Goal: Entertainment & Leisure: Consume media (video, audio)

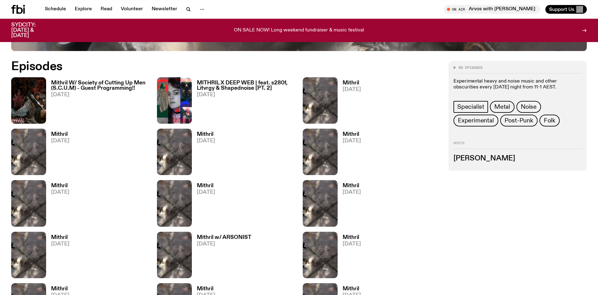
scroll to position [345, 0]
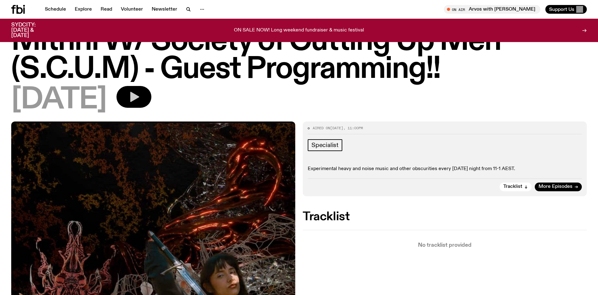
click at [140, 93] on icon "button" at bounding box center [134, 97] width 12 height 12
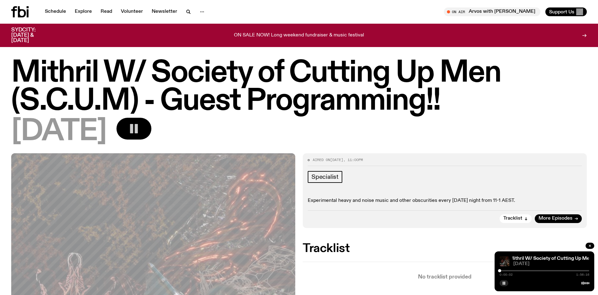
click at [511, 269] on div "0:00:02 1:56:16" at bounding box center [544, 272] width 90 height 7
click at [511, 270] on div "0:00:03 1:56:16" at bounding box center [544, 272] width 90 height 7
drag, startPoint x: 502, startPoint y: 270, endPoint x: 510, endPoint y: 272, distance: 7.9
click at [510, 272] on div "0:00:03 1:56:16" at bounding box center [544, 272] width 90 height 7
drag, startPoint x: 502, startPoint y: 271, endPoint x: 513, endPoint y: 273, distance: 11.1
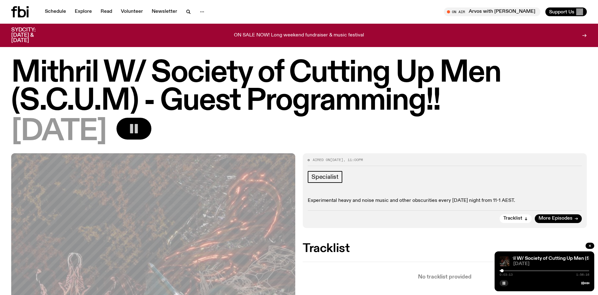
click at [513, 273] on div "0:03:13 1:56:16" at bounding box center [544, 272] width 90 height 7
click at [389, 187] on div "Specialist Experimental heavy and noise music and other obscurities every Thurs…" at bounding box center [444, 187] width 274 height 33
drag, startPoint x: 512, startPoint y: 270, endPoint x: 508, endPoint y: 269, distance: 3.8
click at [510, 269] on div at bounding box center [511, 270] width 3 height 3
click at [504, 284] on rect "button" at bounding box center [504, 282] width 1 height 3
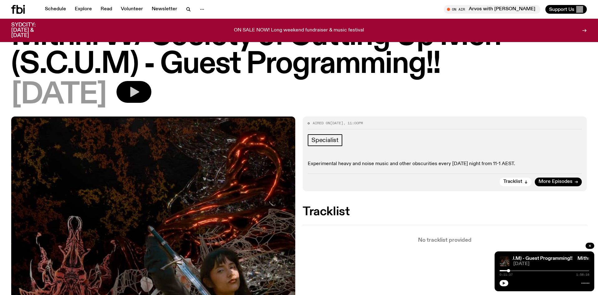
click at [504, 281] on button "button" at bounding box center [503, 283] width 9 height 6
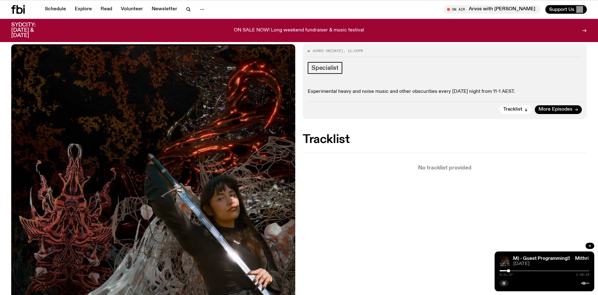
scroll to position [127, 0]
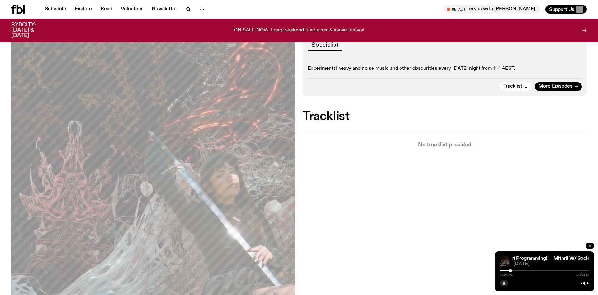
click at [497, 284] on div "Mithril W/ Society of Cutting Up Men (S.C.U.M) - Guest Programming!! Mithril W/…" at bounding box center [544, 271] width 100 height 40
click at [503, 284] on icon "button" at bounding box center [504, 283] width 4 height 4
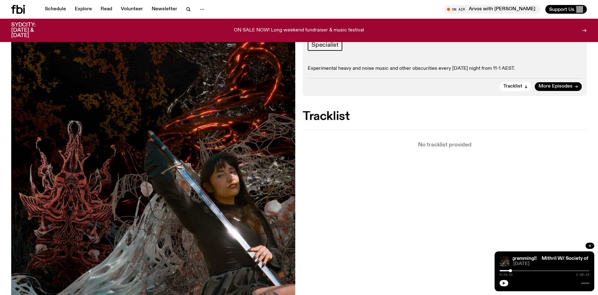
click at [503, 284] on icon "button" at bounding box center [503, 282] width 3 height 3
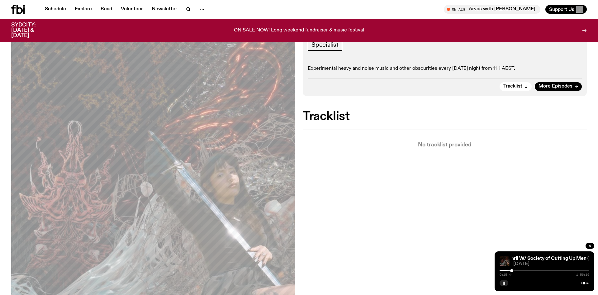
click at [511, 270] on div at bounding box center [511, 270] width 3 height 3
click at [513, 270] on div at bounding box center [511, 270] width 3 height 3
click at [514, 272] on div at bounding box center [512, 270] width 3 height 3
click at [515, 273] on div "0:19:47 1:56:16" at bounding box center [544, 272] width 90 height 7
click at [516, 271] on div at bounding box center [514, 270] width 3 height 3
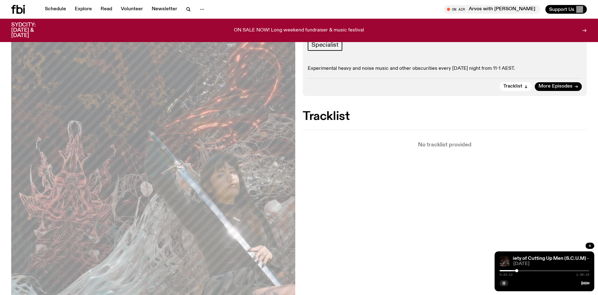
drag, startPoint x: 516, startPoint y: 271, endPoint x: 524, endPoint y: 272, distance: 8.2
click at [524, 272] on div "0:22:12 1:56:16" at bounding box center [544, 272] width 90 height 7
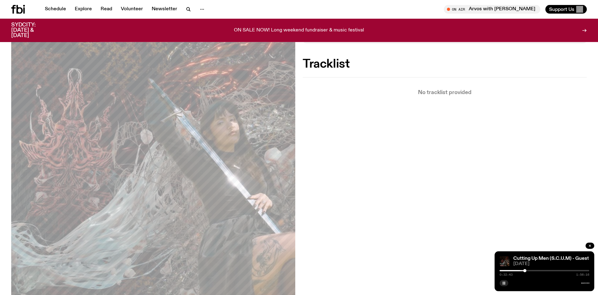
scroll to position [190, 0]
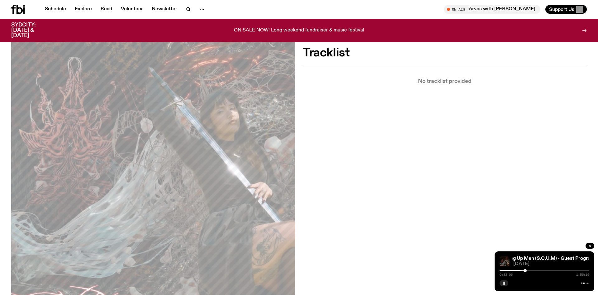
click at [525, 270] on div at bounding box center [524, 270] width 3 height 3
click at [527, 270] on div at bounding box center [525, 270] width 3 height 3
click at [529, 270] on div at bounding box center [529, 270] width 3 height 3
click at [533, 270] on div at bounding box center [532, 270] width 3 height 3
drag, startPoint x: 533, startPoint y: 270, endPoint x: 536, endPoint y: 270, distance: 3.7
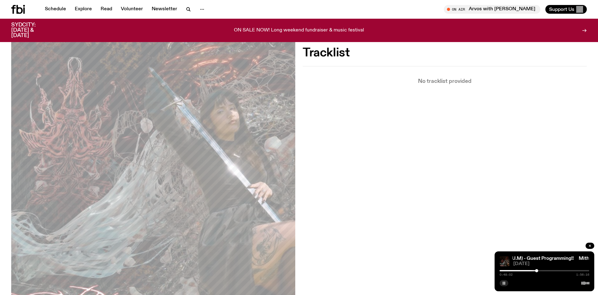
click at [536, 270] on div at bounding box center [536, 270] width 3 height 3
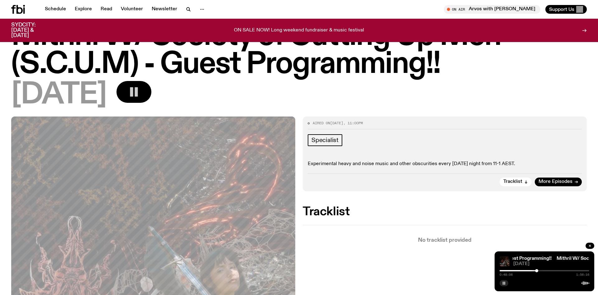
scroll to position [0, 0]
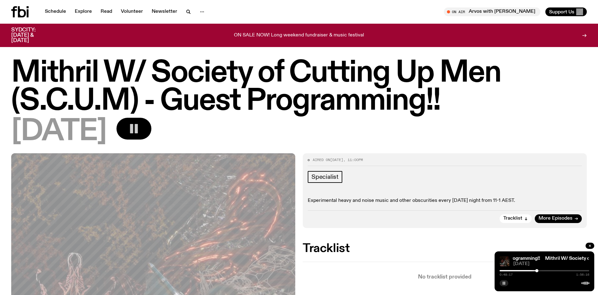
click at [507, 285] on button "button" at bounding box center [503, 283] width 9 height 6
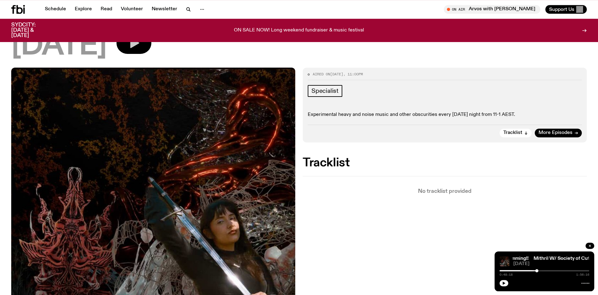
scroll to position [95, 0]
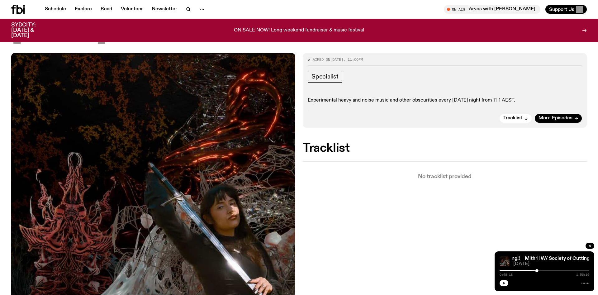
click at [506, 283] on button "button" at bounding box center [503, 283] width 9 height 6
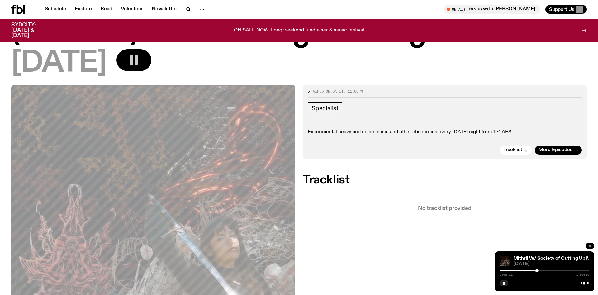
scroll to position [0, 0]
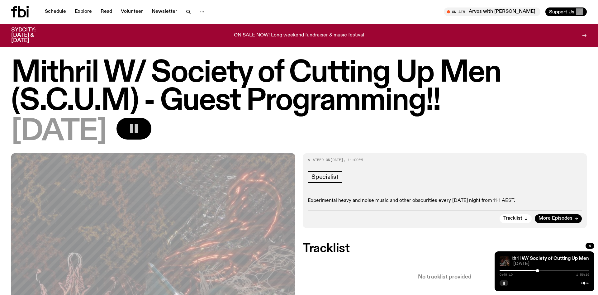
click at [503, 281] on button "button" at bounding box center [503, 283] width 9 height 6
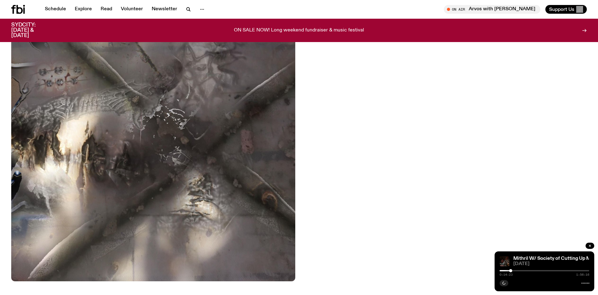
scroll to position [313, 0]
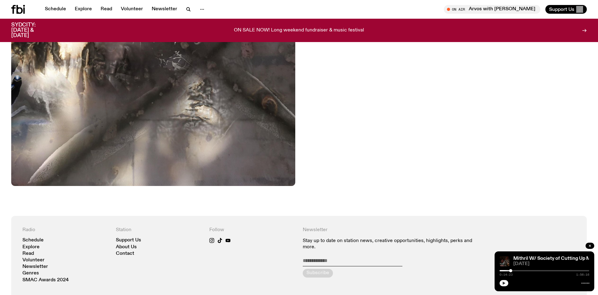
click at [503, 281] on button "button" at bounding box center [503, 283] width 9 height 6
drag, startPoint x: 502, startPoint y: 284, endPoint x: 500, endPoint y: 272, distance: 12.0
click at [501, 283] on button "button" at bounding box center [503, 283] width 9 height 6
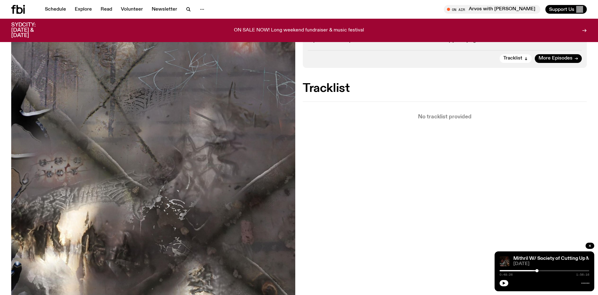
scroll to position [286, 0]
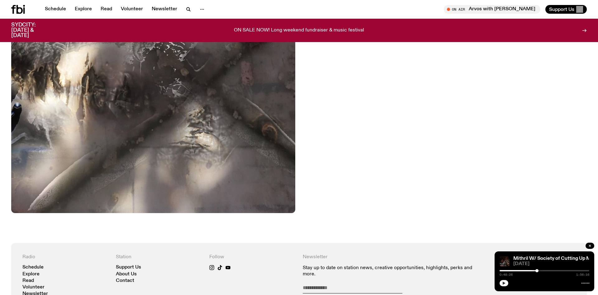
click at [505, 286] on button "button" at bounding box center [503, 283] width 9 height 6
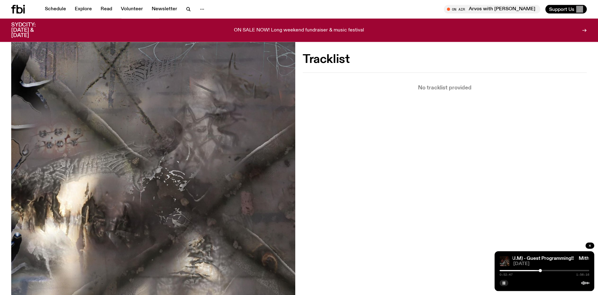
scroll to position [127, 0]
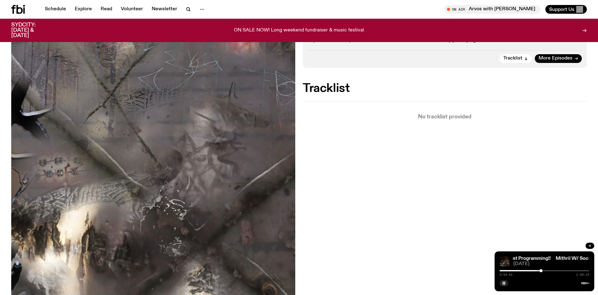
drag, startPoint x: 539, startPoint y: 270, endPoint x: 542, endPoint y: 270, distance: 3.4
click at [542, 270] on div at bounding box center [540, 270] width 3 height 3
click at [545, 270] on div at bounding box center [545, 270] width 3 height 3
click at [548, 270] on div at bounding box center [548, 270] width 3 height 3
drag, startPoint x: 549, startPoint y: 271, endPoint x: 552, endPoint y: 271, distance: 3.4
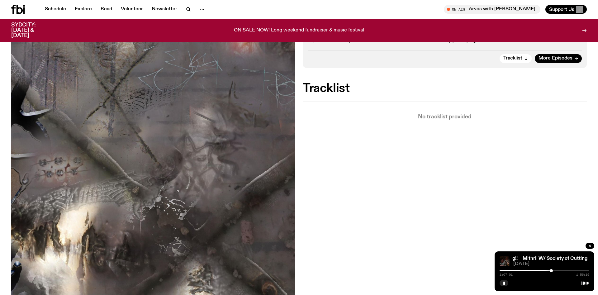
click at [552, 271] on div at bounding box center [550, 270] width 3 height 3
drag, startPoint x: 553, startPoint y: 270, endPoint x: 556, endPoint y: 270, distance: 3.4
click at [556, 270] on div at bounding box center [556, 270] width 3 height 3
click at [559, 270] on div at bounding box center [557, 270] width 3 height 3
click at [562, 271] on div at bounding box center [560, 270] width 3 height 3
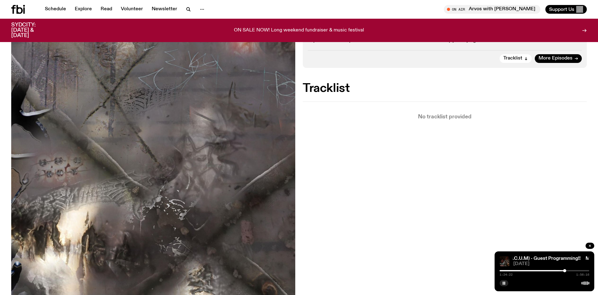
click at [564, 270] on div at bounding box center [564, 270] width 3 height 3
drag, startPoint x: 564, startPoint y: 270, endPoint x: 568, endPoint y: 270, distance: 3.4
click at [568, 270] on div at bounding box center [567, 270] width 3 height 3
drag, startPoint x: 567, startPoint y: 271, endPoint x: 571, endPoint y: 271, distance: 3.8
click at [569, 271] on div at bounding box center [567, 270] width 3 height 3
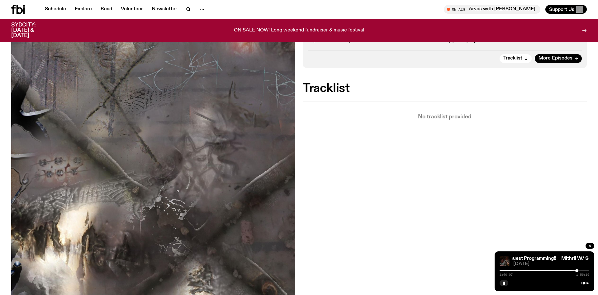
drag, startPoint x: 571, startPoint y: 271, endPoint x: 576, endPoint y: 272, distance: 5.3
click at [576, 272] on div at bounding box center [576, 270] width 3 height 3
click at [578, 270] on div at bounding box center [577, 270] width 3 height 3
drag, startPoint x: 579, startPoint y: 270, endPoint x: 583, endPoint y: 270, distance: 4.1
click at [583, 270] on div at bounding box center [582, 270] width 3 height 3
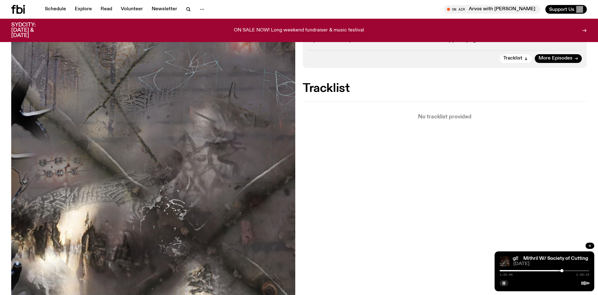
drag, startPoint x: 582, startPoint y: 270, endPoint x: 561, endPoint y: 270, distance: 20.6
click at [561, 270] on div at bounding box center [561, 270] width 3 height 3
drag, startPoint x: 560, startPoint y: 270, endPoint x: 556, endPoint y: 271, distance: 4.7
click at [559, 271] on div at bounding box center [560, 270] width 3 height 3
drag, startPoint x: 557, startPoint y: 270, endPoint x: 553, endPoint y: 270, distance: 3.7
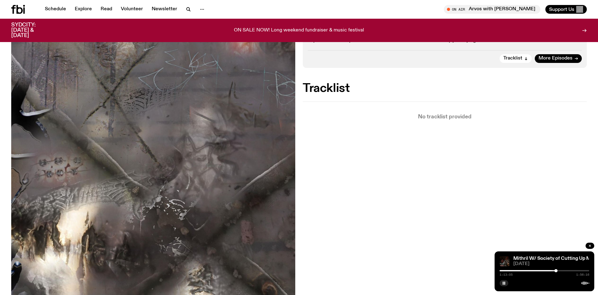
click at [553, 270] on div "1:13:05 1:56:16" at bounding box center [544, 272] width 90 height 7
click at [553, 271] on div at bounding box center [553, 270] width 3 height 3
click at [504, 283] on icon "button" at bounding box center [504, 283] width 4 height 4
click at [505, 283] on icon "button" at bounding box center [504, 283] width 4 height 4
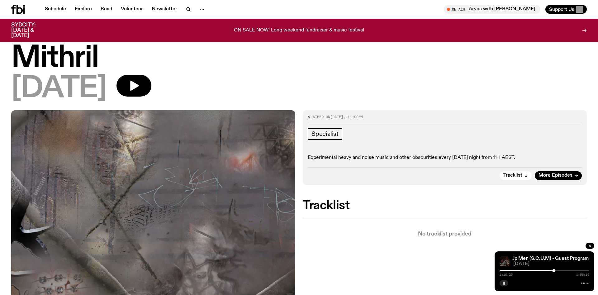
scroll to position [0, 0]
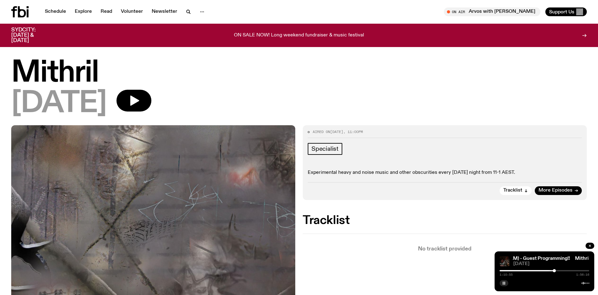
click at [502, 283] on button "button" at bounding box center [503, 283] width 9 height 6
click at [504, 284] on icon "button" at bounding box center [503, 282] width 3 height 3
click at [556, 271] on div at bounding box center [556, 270] width 3 height 3
click at [501, 283] on button "button" at bounding box center [503, 283] width 9 height 6
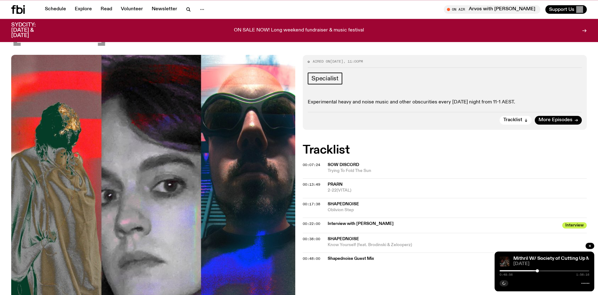
scroll to position [123, 0]
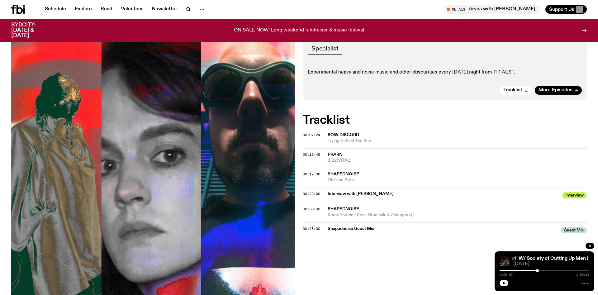
click at [339, 229] on span "Shapednoise Guest Mix" at bounding box center [441, 229] width 229 height 6
click at [315, 228] on span "00:48:00" at bounding box center [311, 228] width 17 height 5
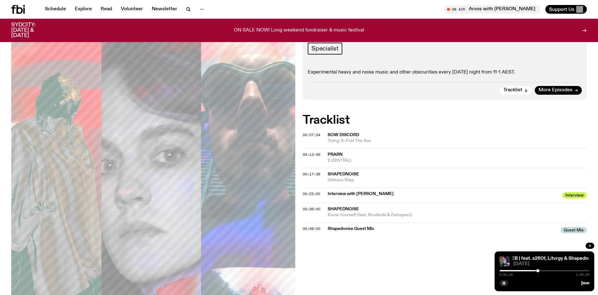
click at [537, 270] on div at bounding box center [537, 270] width 3 height 3
click at [540, 270] on div at bounding box center [544, 270] width 90 height 1
drag, startPoint x: 540, startPoint y: 270, endPoint x: 547, endPoint y: 271, distance: 7.3
click at [542, 271] on div at bounding box center [540, 270] width 3 height 3
click at [550, 271] on div at bounding box center [548, 270] width 3 height 3
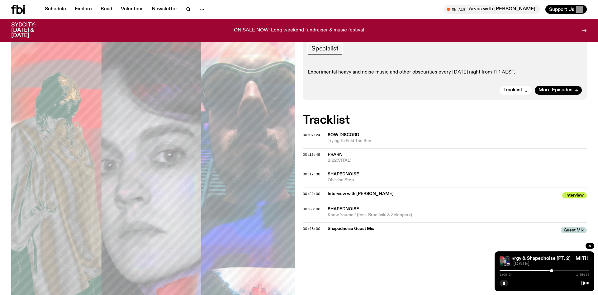
drag, startPoint x: 551, startPoint y: 271, endPoint x: 557, endPoint y: 271, distance: 6.5
click at [553, 271] on div at bounding box center [551, 270] width 3 height 3
drag, startPoint x: 560, startPoint y: 270, endPoint x: 563, endPoint y: 270, distance: 3.2
click at [563, 270] on div "1:17:55 1:59:59" at bounding box center [544, 272] width 90 height 7
drag, startPoint x: 558, startPoint y: 270, endPoint x: 564, endPoint y: 271, distance: 5.9
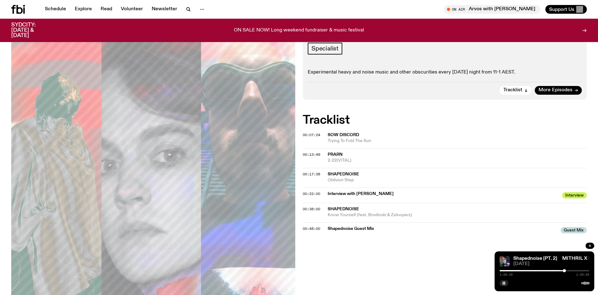
click at [564, 271] on div at bounding box center [563, 270] width 3 height 3
drag, startPoint x: 564, startPoint y: 271, endPoint x: 567, endPoint y: 271, distance: 3.1
click at [565, 271] on div at bounding box center [563, 270] width 3 height 3
click at [565, 269] on div "1:30:49 1:59:59" at bounding box center [544, 272] width 90 height 7
drag, startPoint x: 566, startPoint y: 270, endPoint x: 573, endPoint y: 271, distance: 6.7
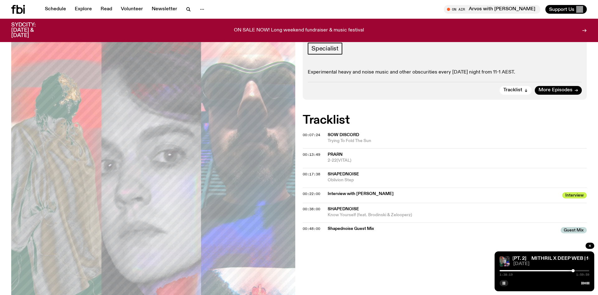
click at [573, 271] on div at bounding box center [572, 270] width 3 height 3
drag, startPoint x: 573, startPoint y: 270, endPoint x: 517, endPoint y: 272, distance: 56.1
click at [517, 272] on div "0:23:19 1:59:59" at bounding box center [544, 272] width 90 height 7
click at [515, 271] on div at bounding box center [544, 270] width 90 height 1
drag, startPoint x: 515, startPoint y: 271, endPoint x: 546, endPoint y: 270, distance: 30.8
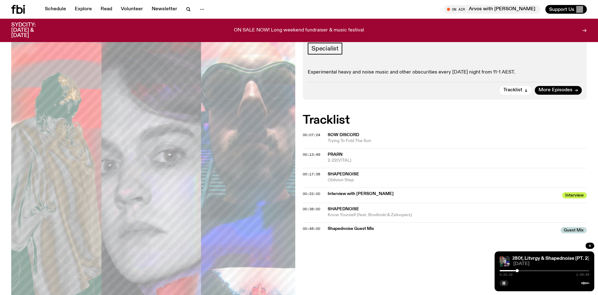
click at [546, 270] on div at bounding box center [544, 270] width 90 height 1
drag, startPoint x: 518, startPoint y: 270, endPoint x: 564, endPoint y: 267, distance: 45.8
click at [564, 267] on div "MITHRIL X DEEP WEB | feat. s280f, Litvrgy & Shapednoise [PT. 2] MITHRIL X DEEP …" at bounding box center [544, 271] width 100 height 40
drag, startPoint x: 516, startPoint y: 270, endPoint x: 566, endPoint y: 273, distance: 50.2
click at [566, 273] on div "1:28:19 1:59:59" at bounding box center [544, 272] width 90 height 7
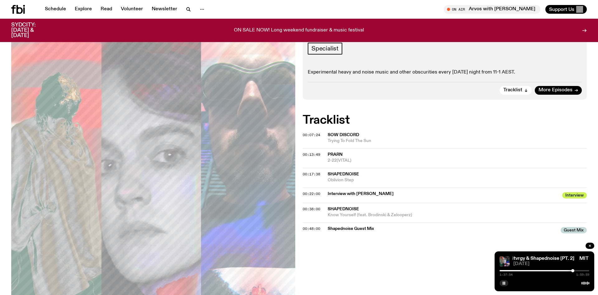
drag, startPoint x: 566, startPoint y: 271, endPoint x: 572, endPoint y: 270, distance: 6.6
click at [572, 270] on div at bounding box center [572, 270] width 3 height 3
drag, startPoint x: 572, startPoint y: 270, endPoint x: 577, endPoint y: 270, distance: 5.0
click at [577, 270] on div at bounding box center [575, 270] width 3 height 3
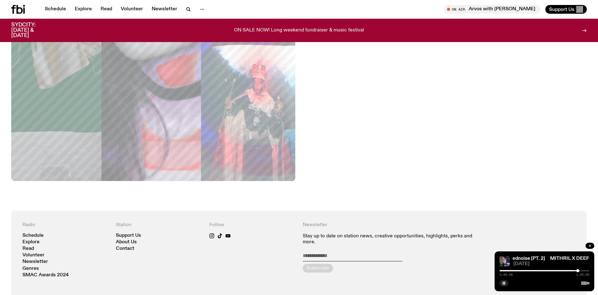
scroll to position [218, 0]
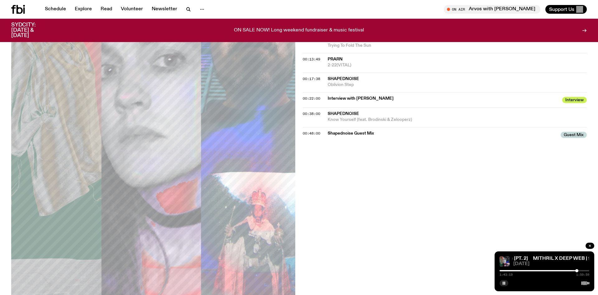
click at [575, 270] on div at bounding box center [576, 270] width 3 height 3
click at [573, 270] on div at bounding box center [572, 270] width 3 height 3
click at [575, 270] on div at bounding box center [575, 270] width 3 height 3
drag, startPoint x: 575, startPoint y: 270, endPoint x: 580, endPoint y: 270, distance: 5.0
click at [580, 270] on div at bounding box center [579, 270] width 3 height 3
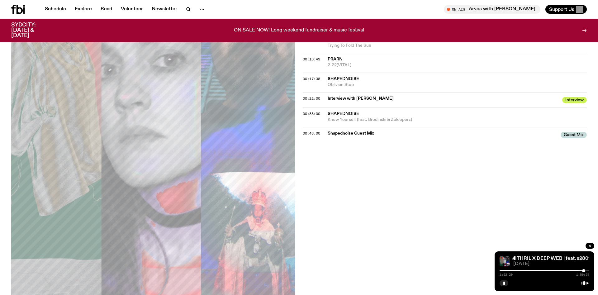
click at [583, 270] on div at bounding box center [583, 270] width 3 height 3
drag, startPoint x: 327, startPoint y: 112, endPoint x: 414, endPoint y: 118, distance: 87.7
click at [414, 118] on div "00:38:00 Shapednoise Know Yourself (feat. Brodinski & Zelooperz)" at bounding box center [445, 117] width 284 height 20
copy div "00:38:00 Shapednoise Know Yourself (feat. Brodinski & Zelooperz)"
click at [506, 283] on button "button" at bounding box center [503, 283] width 9 height 6
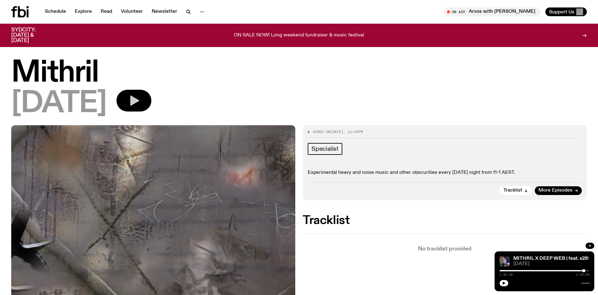
click at [139, 101] on icon "button" at bounding box center [134, 101] width 9 height 10
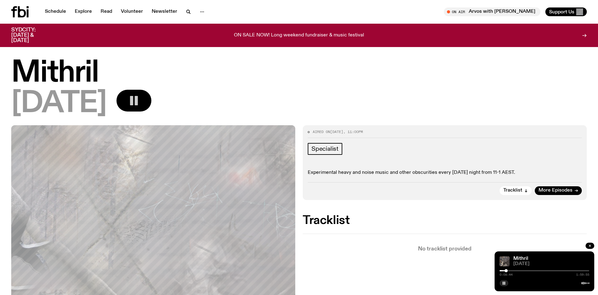
drag, startPoint x: 500, startPoint y: 271, endPoint x: 515, endPoint y: 271, distance: 15.2
click at [507, 271] on div at bounding box center [505, 270] width 3 height 3
drag, startPoint x: 515, startPoint y: 270, endPoint x: 540, endPoint y: 270, distance: 25.2
click at [540, 270] on div at bounding box center [540, 270] width 3 height 3
click at [540, 270] on div "0:55:01 1:59:55" at bounding box center [544, 272] width 90 height 7
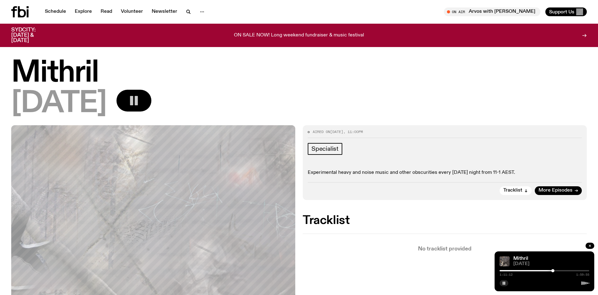
drag, startPoint x: 540, startPoint y: 270, endPoint x: 552, endPoint y: 270, distance: 12.4
click at [552, 270] on div at bounding box center [552, 270] width 3 height 3
drag, startPoint x: 554, startPoint y: 270, endPoint x: 558, endPoint y: 270, distance: 4.0
click at [558, 270] on div at bounding box center [544, 270] width 90 height 1
drag, startPoint x: 557, startPoint y: 270, endPoint x: 566, endPoint y: 269, distance: 9.1
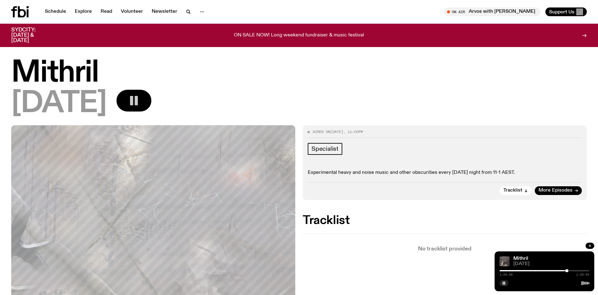
click at [566, 269] on div at bounding box center [566, 270] width 3 height 3
drag, startPoint x: 568, startPoint y: 270, endPoint x: 577, endPoint y: 270, distance: 9.7
click at [577, 270] on div at bounding box center [577, 270] width 3 height 3
click at [581, 270] on div "1:44:31 1:59:55" at bounding box center [544, 272] width 90 height 7
drag, startPoint x: 578, startPoint y: 270, endPoint x: 583, endPoint y: 270, distance: 5.3
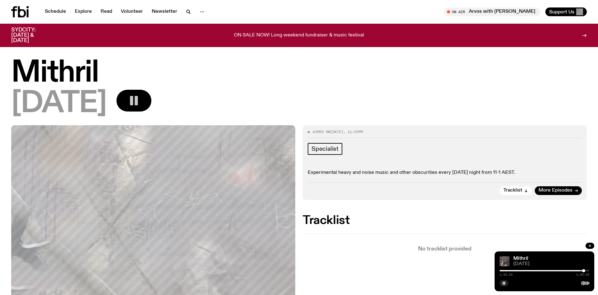
click at [583, 270] on div at bounding box center [583, 270] width 3 height 3
click at [582, 270] on div at bounding box center [581, 270] width 3 height 3
drag, startPoint x: 581, startPoint y: 270, endPoint x: 585, endPoint y: 273, distance: 4.9
click at [585, 273] on div "1:55:20 1:59:55" at bounding box center [544, 272] width 90 height 7
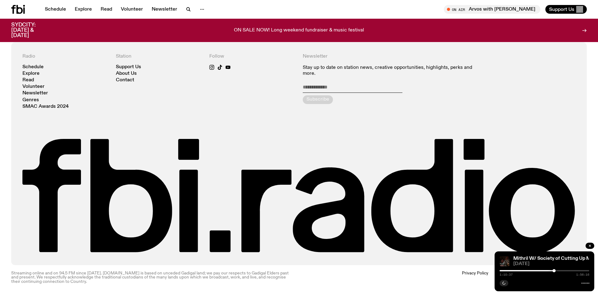
scroll to position [818, 0]
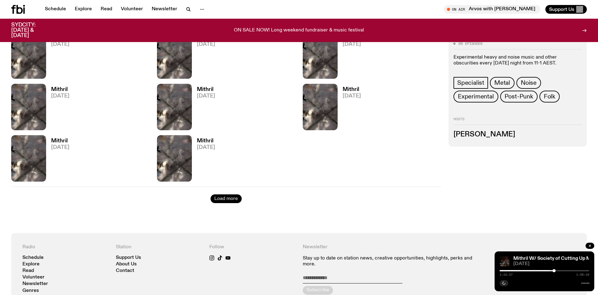
click at [227, 198] on button "Load more" at bounding box center [225, 198] width 31 height 9
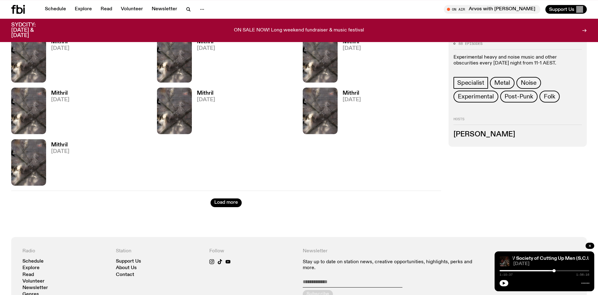
scroll to position [1389, 0]
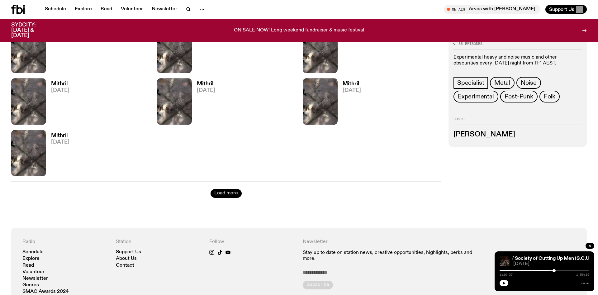
click at [231, 197] on button "Load more" at bounding box center [225, 193] width 31 height 9
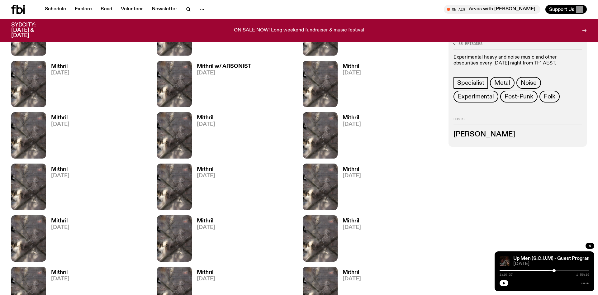
scroll to position [405, 0]
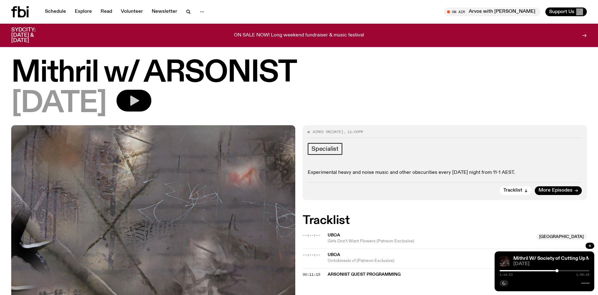
click at [151, 94] on button "button" at bounding box center [133, 101] width 35 height 22
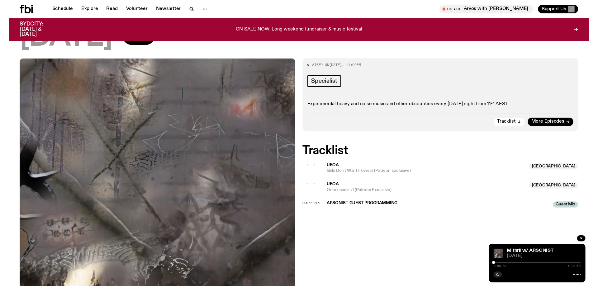
scroll to position [60, 0]
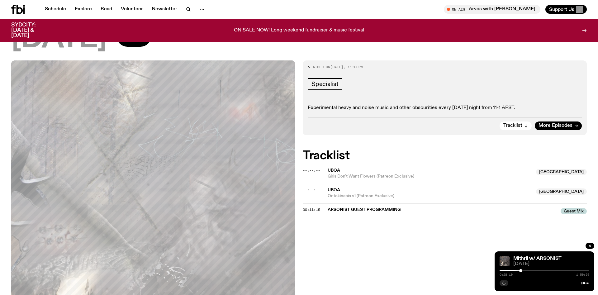
drag, startPoint x: 499, startPoint y: 271, endPoint x: 520, endPoint y: 271, distance: 21.5
click at [520, 271] on div at bounding box center [520, 270] width 3 height 3
click at [519, 269] on div "0:28:20 1:59:59" at bounding box center [544, 272] width 90 height 7
drag, startPoint x: 520, startPoint y: 270, endPoint x: 513, endPoint y: 270, distance: 7.2
click at [513, 270] on div at bounding box center [514, 270] width 3 height 3
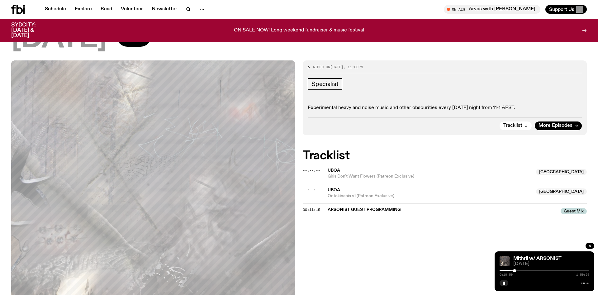
click at [515, 271] on div at bounding box center [514, 270] width 3 height 3
drag, startPoint x: 515, startPoint y: 271, endPoint x: 522, endPoint y: 271, distance: 6.9
click at [522, 271] on div at bounding box center [521, 270] width 3 height 3
drag, startPoint x: 523, startPoint y: 271, endPoint x: 531, endPoint y: 271, distance: 8.1
click at [530, 271] on div at bounding box center [528, 270] width 3 height 3
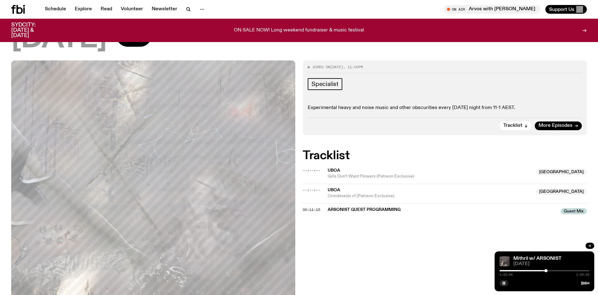
drag, startPoint x: 531, startPoint y: 271, endPoint x: 546, endPoint y: 272, distance: 15.0
click at [546, 272] on div "1:02:04 1:59:59" at bounding box center [544, 272] width 90 height 7
drag, startPoint x: 546, startPoint y: 270, endPoint x: 559, endPoint y: 272, distance: 12.6
click at [559, 272] on div at bounding box center [558, 270] width 3 height 3
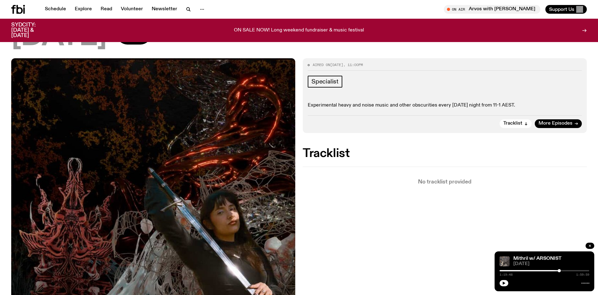
scroll to position [90, 0]
click at [501, 279] on div at bounding box center [544, 282] width 90 height 7
drag, startPoint x: 509, startPoint y: 285, endPoint x: 503, endPoint y: 284, distance: 6.3
click at [509, 285] on div at bounding box center [544, 282] width 90 height 7
click at [503, 284] on icon "button" at bounding box center [503, 282] width 3 height 3
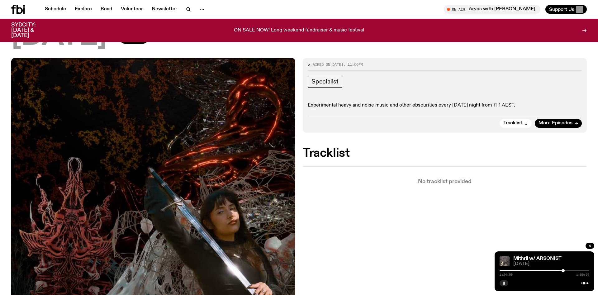
drag, startPoint x: 559, startPoint y: 270, endPoint x: 565, endPoint y: 271, distance: 6.6
click at [564, 271] on div at bounding box center [562, 270] width 3 height 3
drag, startPoint x: 565, startPoint y: 270, endPoint x: 575, endPoint y: 270, distance: 9.3
click at [575, 270] on div at bounding box center [574, 270] width 3 height 3
drag, startPoint x: 575, startPoint y: 270, endPoint x: 580, endPoint y: 271, distance: 5.7
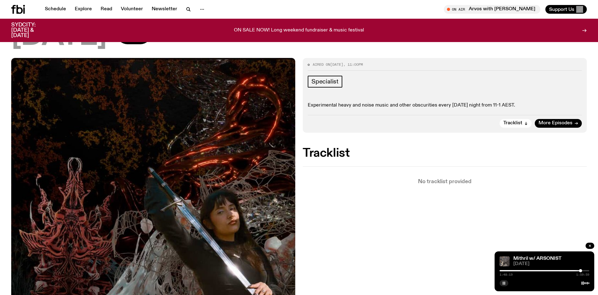
click at [580, 271] on div at bounding box center [580, 270] width 3 height 3
drag, startPoint x: 580, startPoint y: 270, endPoint x: 585, endPoint y: 270, distance: 5.0
click at [585, 270] on div at bounding box center [585, 270] width 3 height 3
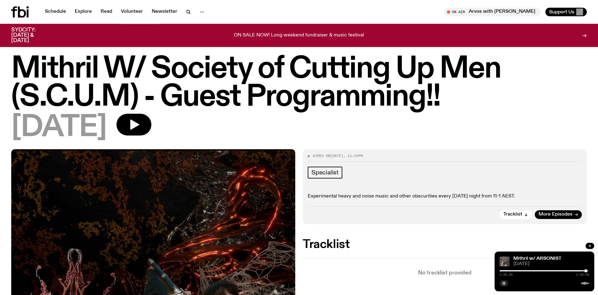
scroll to position [0, 0]
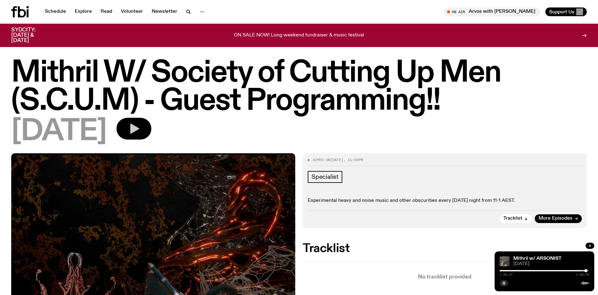
click at [140, 132] on icon "button" at bounding box center [134, 128] width 12 height 12
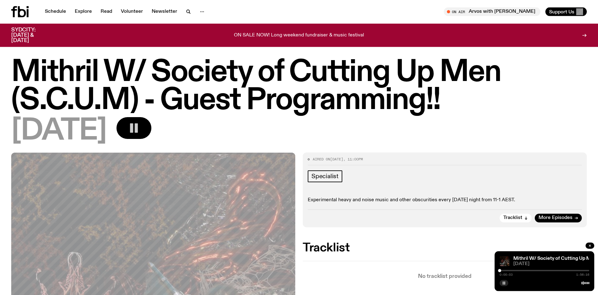
scroll to position [63, 0]
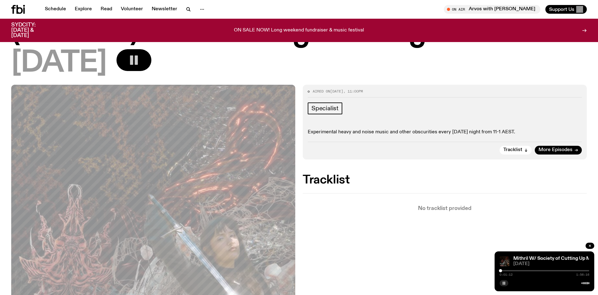
click at [502, 271] on div at bounding box center [500, 270] width 3 height 3
click at [503, 271] on div at bounding box center [502, 270] width 3 height 3
click at [503, 271] on div at bounding box center [503, 270] width 3 height 3
click at [504, 271] on div at bounding box center [504, 270] width 3 height 3
click at [505, 271] on div at bounding box center [505, 270] width 3 height 3
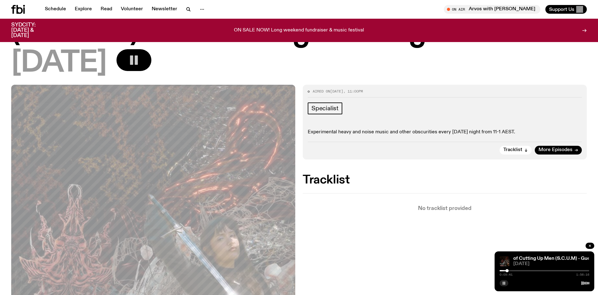
click at [507, 270] on div at bounding box center [506, 270] width 3 height 3
drag, startPoint x: 505, startPoint y: 270, endPoint x: 509, endPoint y: 270, distance: 3.4
click at [509, 270] on div at bounding box center [508, 270] width 3 height 3
click at [508, 270] on div at bounding box center [508, 270] width 3 height 3
click at [507, 270] on div at bounding box center [507, 270] width 3 height 3
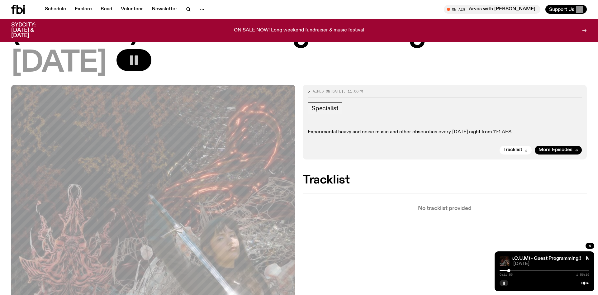
click at [502, 280] on button "button" at bounding box center [503, 283] width 9 height 6
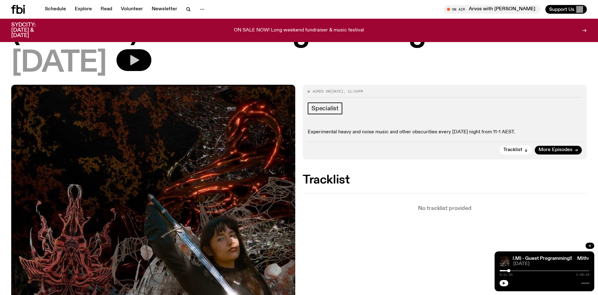
click at [506, 284] on button "button" at bounding box center [503, 283] width 9 height 6
